Goal: Task Accomplishment & Management: Use online tool/utility

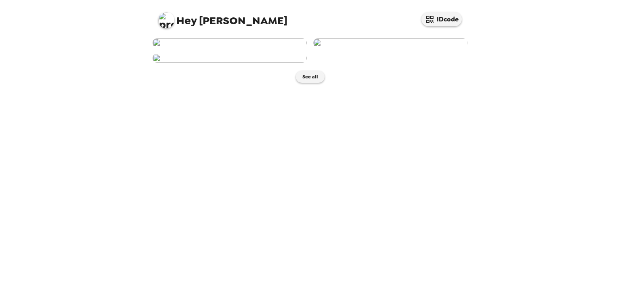
scroll to position [37, 0]
click at [254, 47] on img at bounding box center [230, 42] width 154 height 9
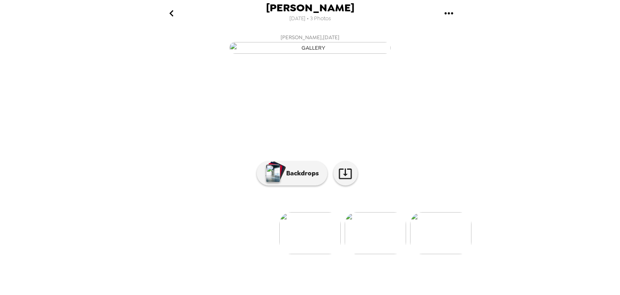
scroll to position [42, 0]
click at [296, 178] on p "Backdrops" at bounding box center [300, 173] width 37 height 10
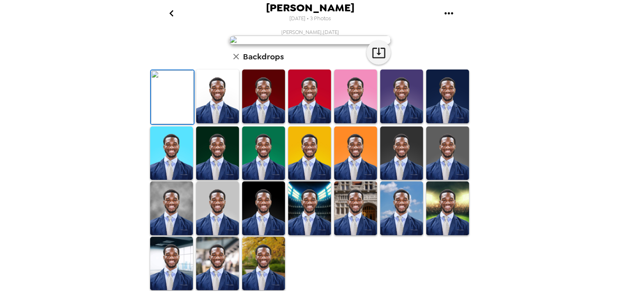
scroll to position [36, 0]
click at [221, 123] on img at bounding box center [217, 96] width 43 height 54
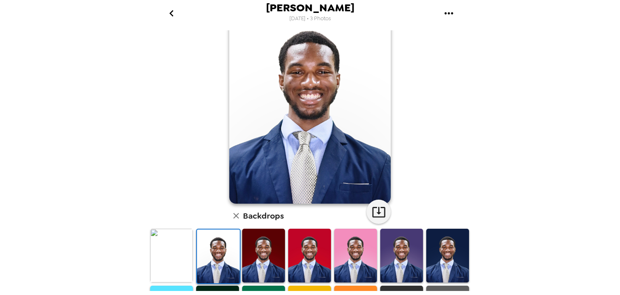
click at [179, 266] on img at bounding box center [171, 256] width 43 height 54
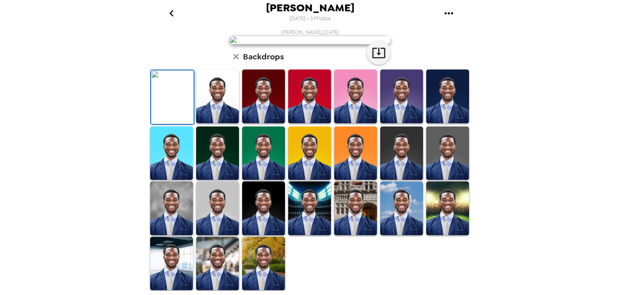
scroll to position [191, 0]
click at [181, 219] on img at bounding box center [171, 208] width 43 height 54
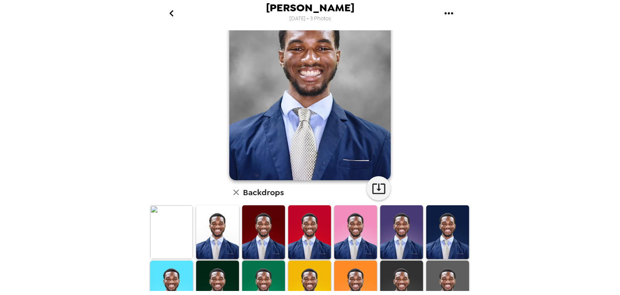
scroll to position [65, 0]
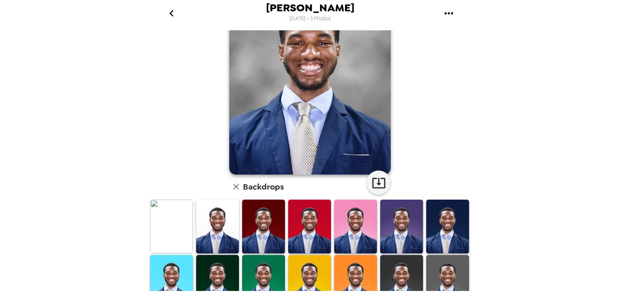
click at [181, 219] on img at bounding box center [171, 227] width 43 height 54
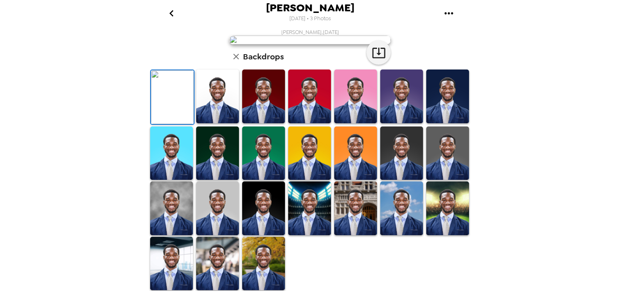
scroll to position [191, 0]
click at [176, 223] on img at bounding box center [171, 208] width 43 height 54
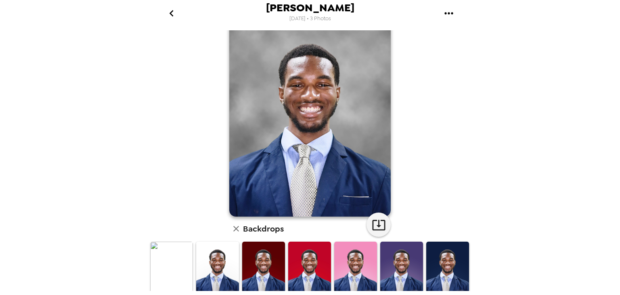
scroll to position [22, 0]
click at [172, 252] on img at bounding box center [171, 269] width 43 height 54
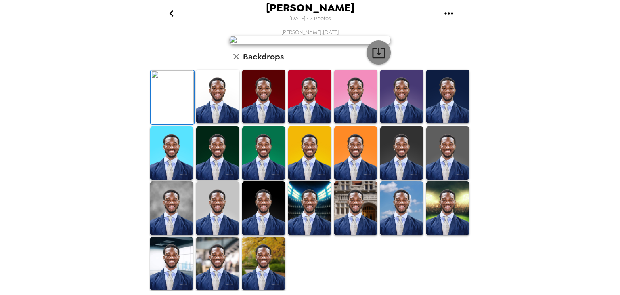
click at [377, 60] on icon "button" at bounding box center [379, 53] width 14 height 14
click at [180, 235] on img at bounding box center [171, 208] width 43 height 54
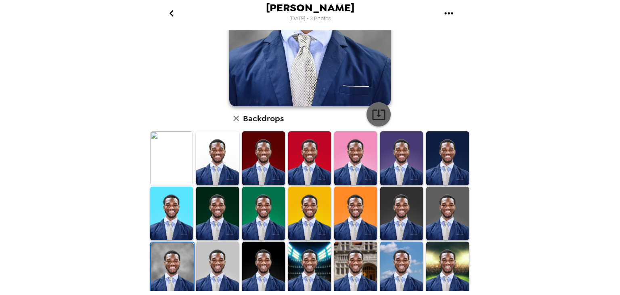
click at [372, 110] on icon "button" at bounding box center [378, 114] width 13 height 11
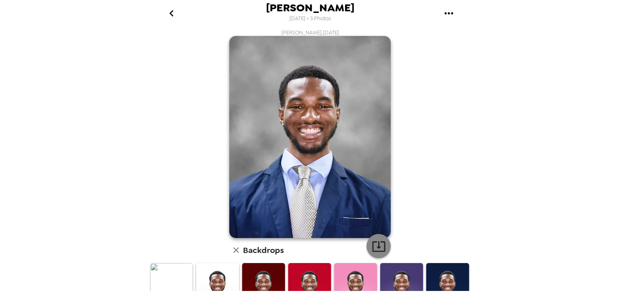
scroll to position [0, 0]
